Goal: Task Accomplishment & Management: Manage account settings

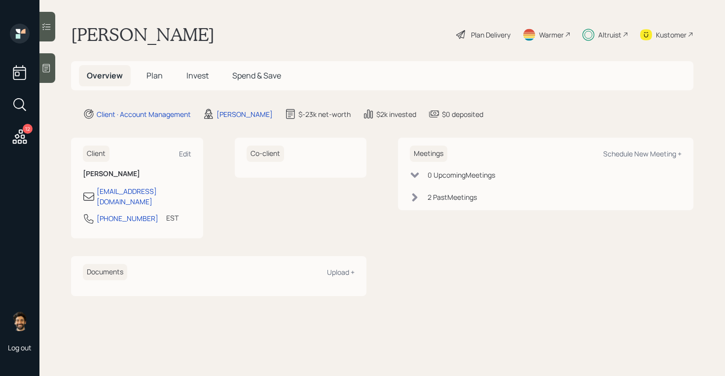
click at [191, 80] on span "Invest" at bounding box center [197, 75] width 22 height 11
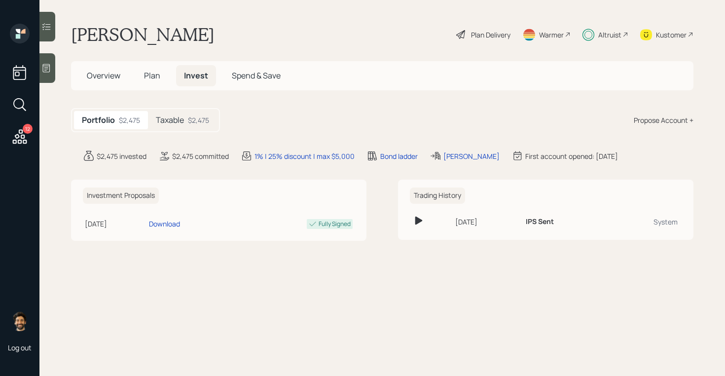
click at [187, 117] on div "Taxable $2,475" at bounding box center [182, 120] width 69 height 18
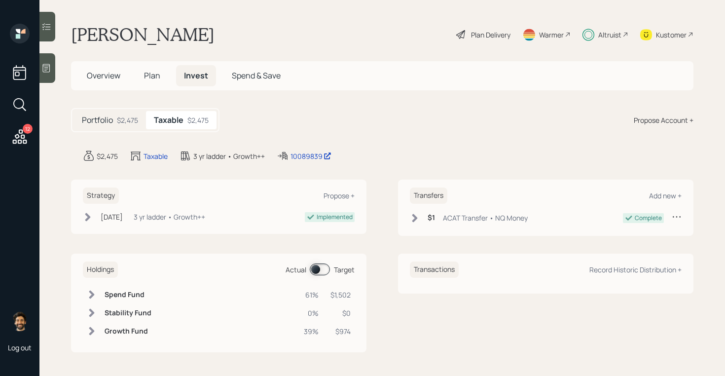
click at [609, 42] on div "Altruist" at bounding box center [605, 35] width 46 height 22
click at [617, 32] on div "Altruist" at bounding box center [609, 35] width 23 height 10
